Goal: Information Seeking & Learning: Understand process/instructions

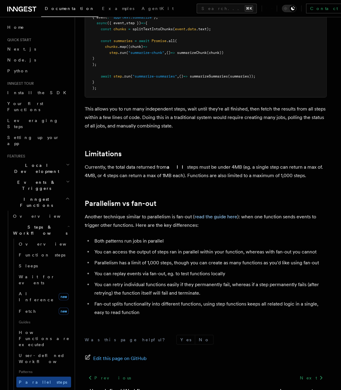
scroll to position [945, 0]
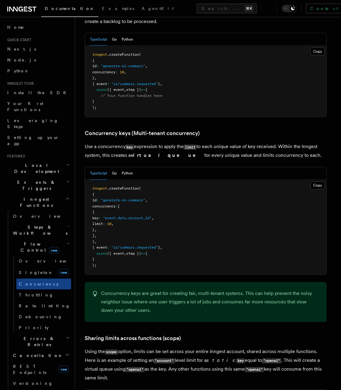
scroll to position [451, 0]
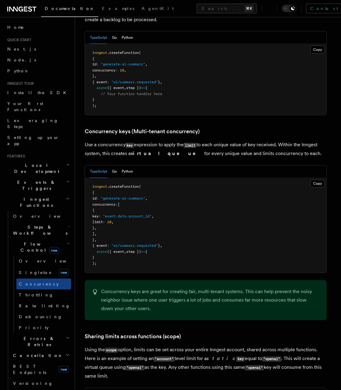
click at [237, 194] on pre "inngest .createFunction ( { id : "generate-ai-summary" , concurrency : [ { key …" at bounding box center [206, 225] width 242 height 95
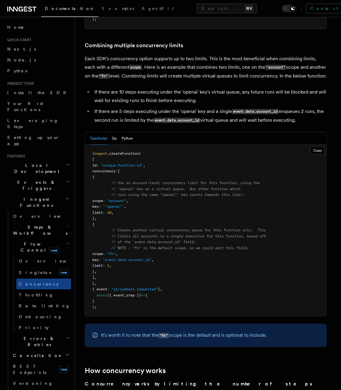
scroll to position [922, 0]
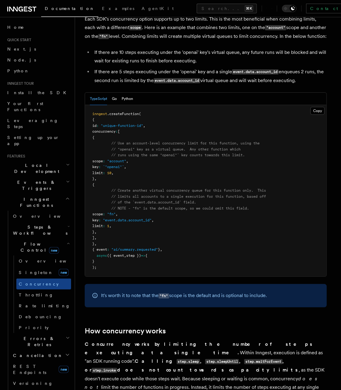
click at [202, 93] on div "TypeScript Go Python" at bounding box center [206, 99] width 242 height 12
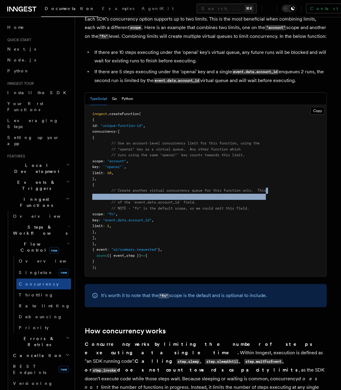
click at [291, 169] on pre "inngest .createFunction ( { id : "unique-function-id" , concurrency : [ { // Us…" at bounding box center [206, 191] width 242 height 172
